Goal: Task Accomplishment & Management: Use online tool/utility

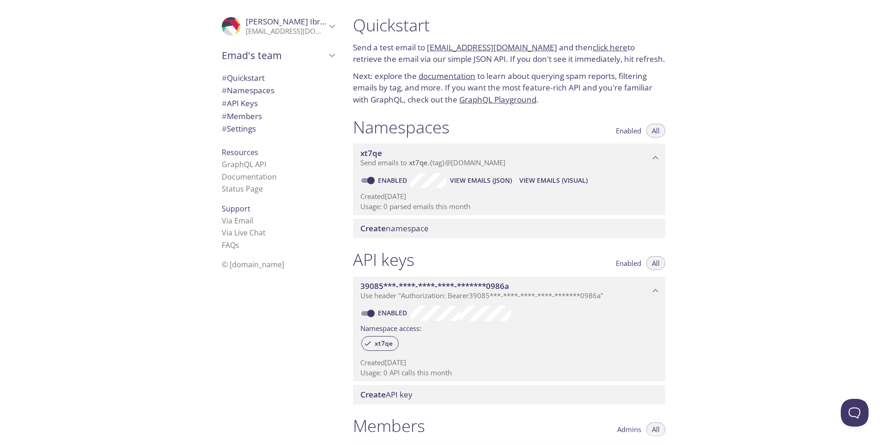
scroll to position [55, 0]
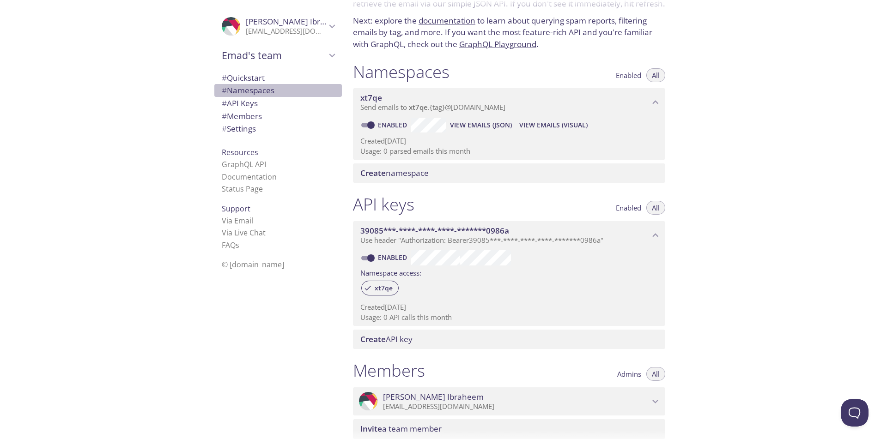
click at [236, 85] on span "# Namespaces" at bounding box center [248, 90] width 53 height 11
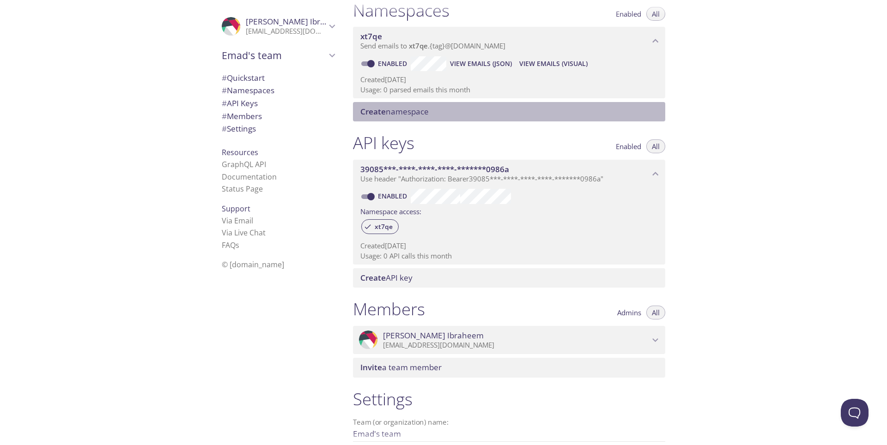
click at [405, 111] on span "Create namespace" at bounding box center [394, 111] width 68 height 11
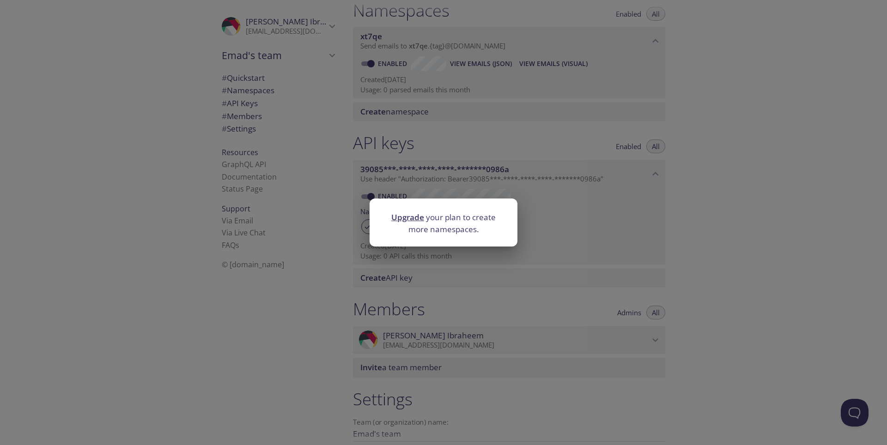
click at [480, 212] on p "Upgrade your plan to create more namespaces." at bounding box center [444, 224] width 126 height 24
click at [472, 176] on div "Upgrade your plan to create more namespaces." at bounding box center [443, 222] width 887 height 445
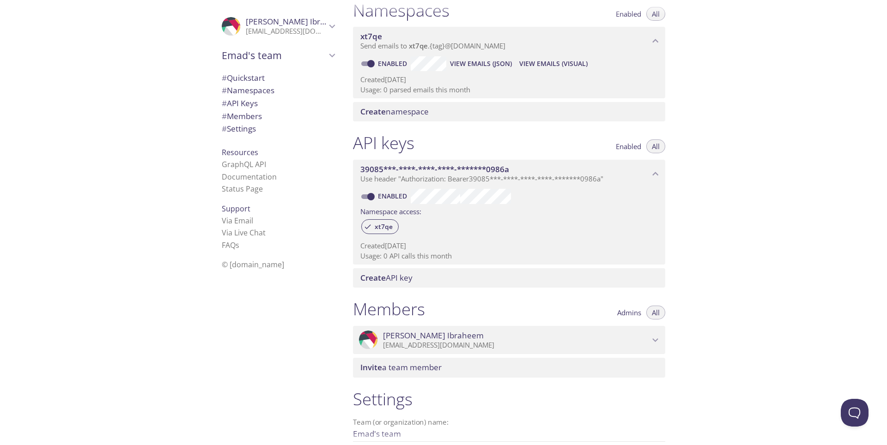
scroll to position [0, 0]
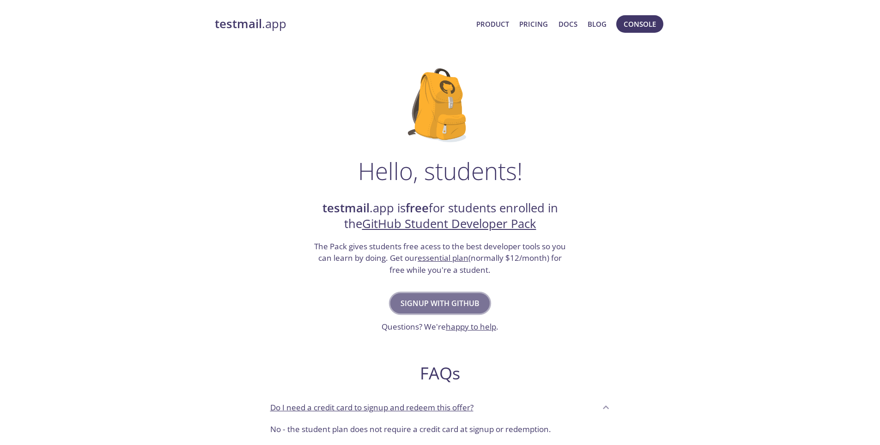
click at [448, 303] on span "Signup with GitHub" at bounding box center [439, 303] width 79 height 13
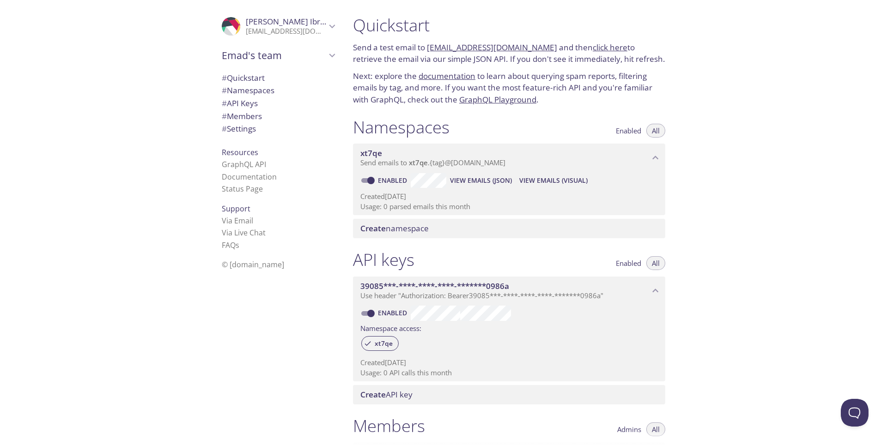
click at [399, 230] on span "Create namespace" at bounding box center [394, 228] width 68 height 11
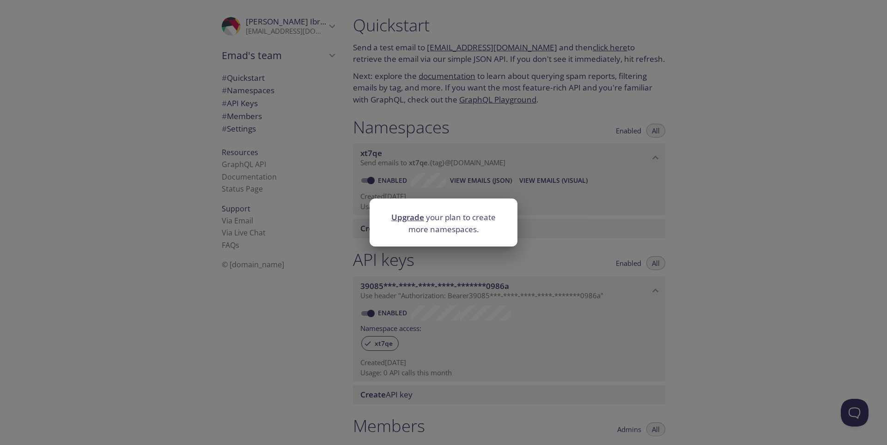
click at [453, 209] on div at bounding box center [443, 205] width 148 height 13
click at [460, 171] on div "Upgrade your plan to create more namespaces." at bounding box center [443, 222] width 887 height 445
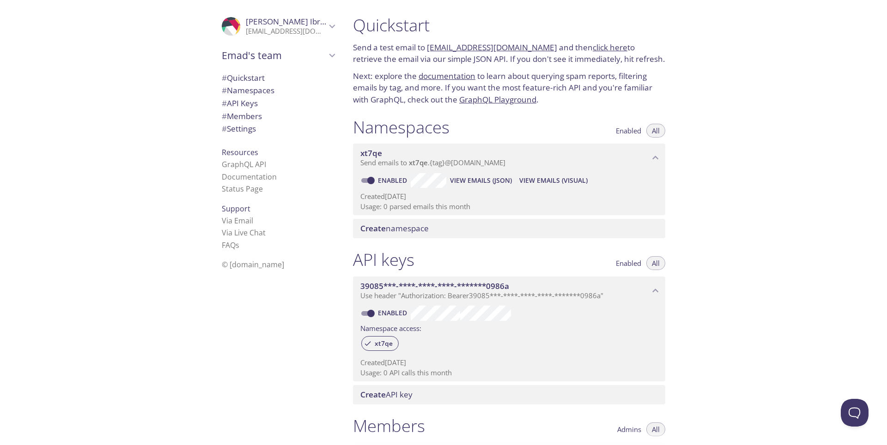
click at [250, 78] on span "# Quickstart" at bounding box center [243, 78] width 43 height 11
drag, startPoint x: 540, startPoint y: 48, endPoint x: 427, endPoint y: 47, distance: 113.6
click at [427, 47] on p "Send a test email to xt7qe.test@inbox.testmail.app and then click here to retri…" at bounding box center [509, 53] width 312 height 24
copy link "[EMAIL_ADDRESS][DOMAIN_NAME]"
